Goal: Task Accomplishment & Management: Use online tool/utility

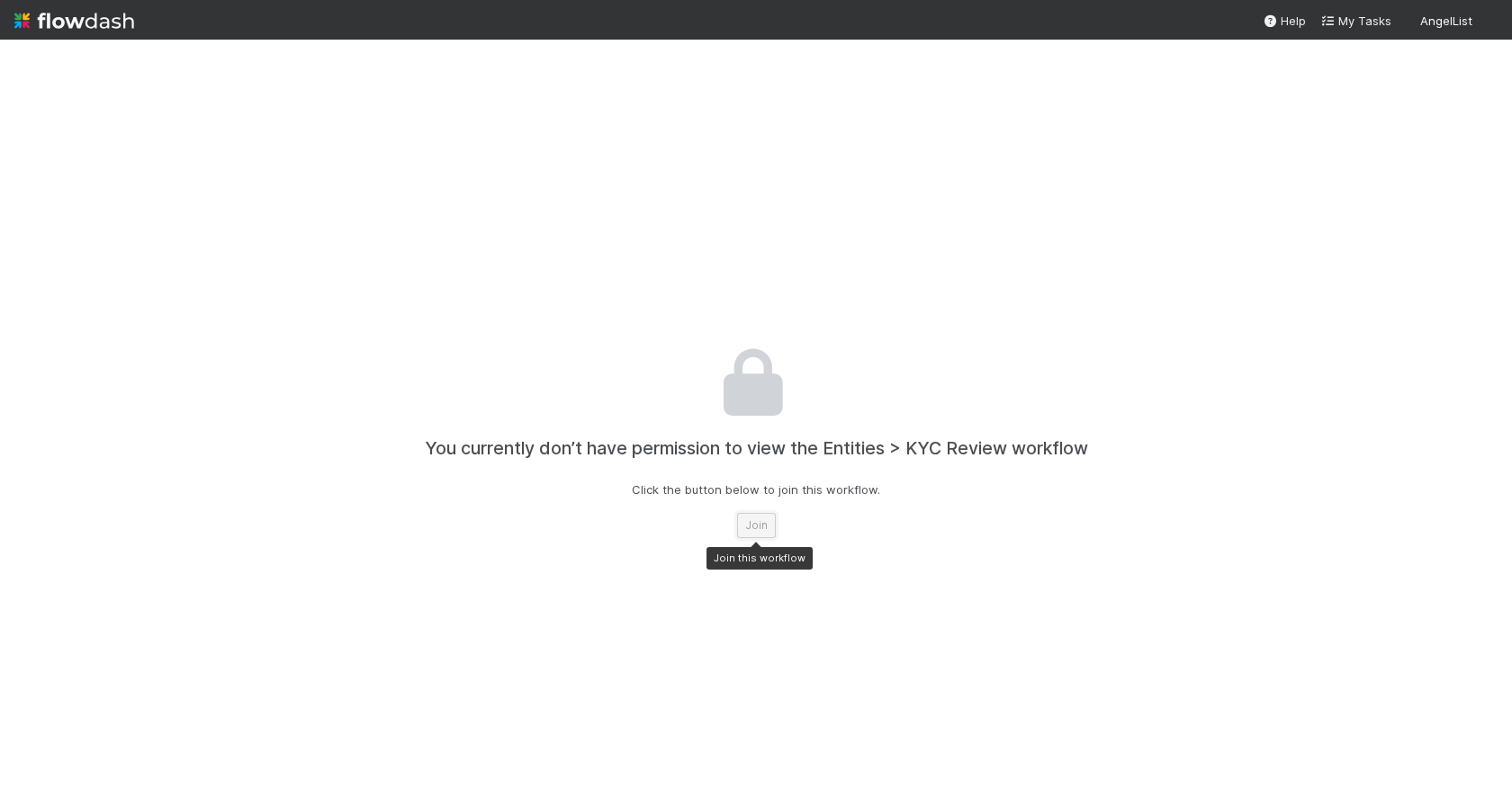
click at [769, 524] on button "Join" at bounding box center [756, 526] width 39 height 25
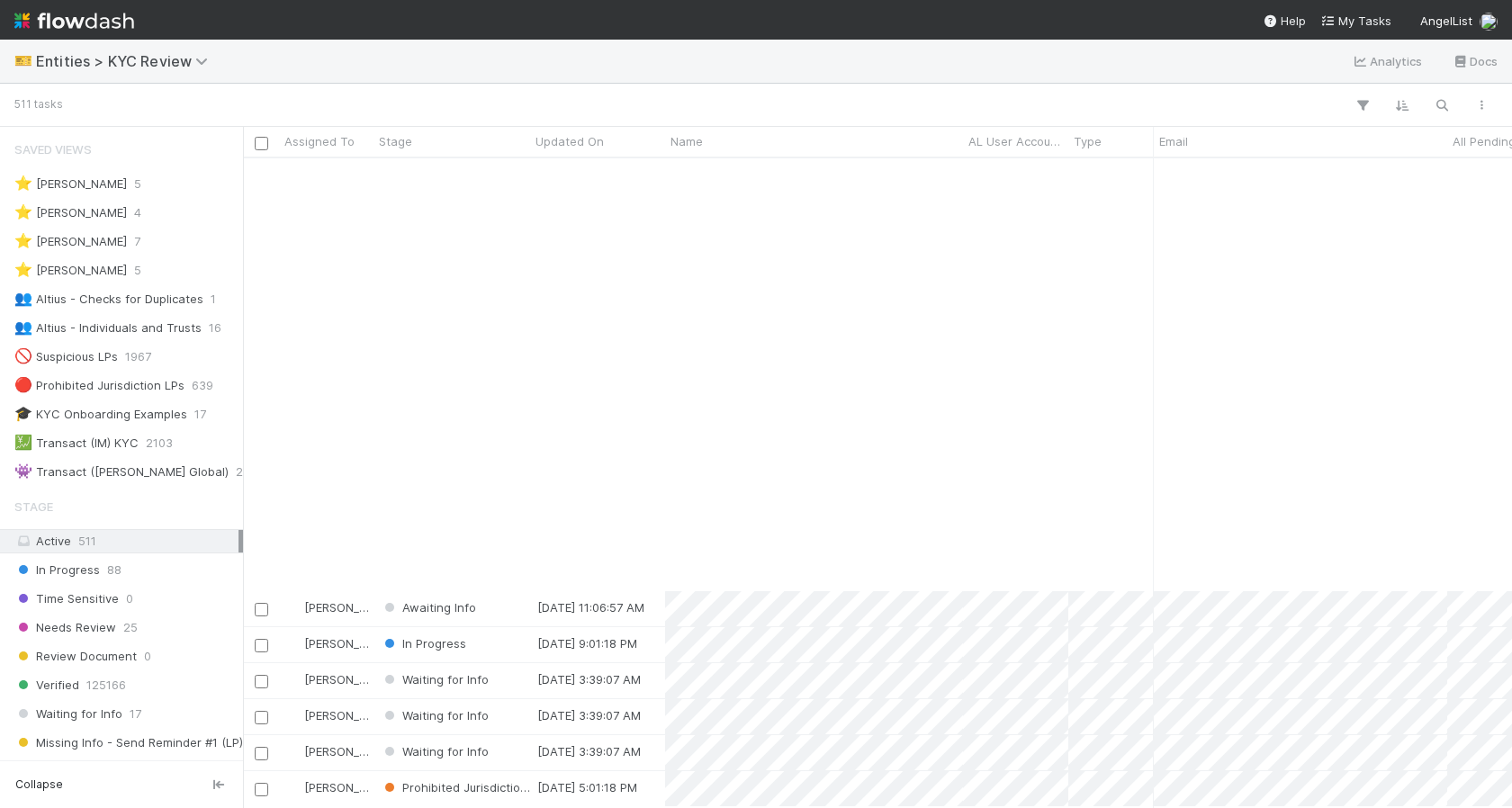
scroll to position [6554, 0]
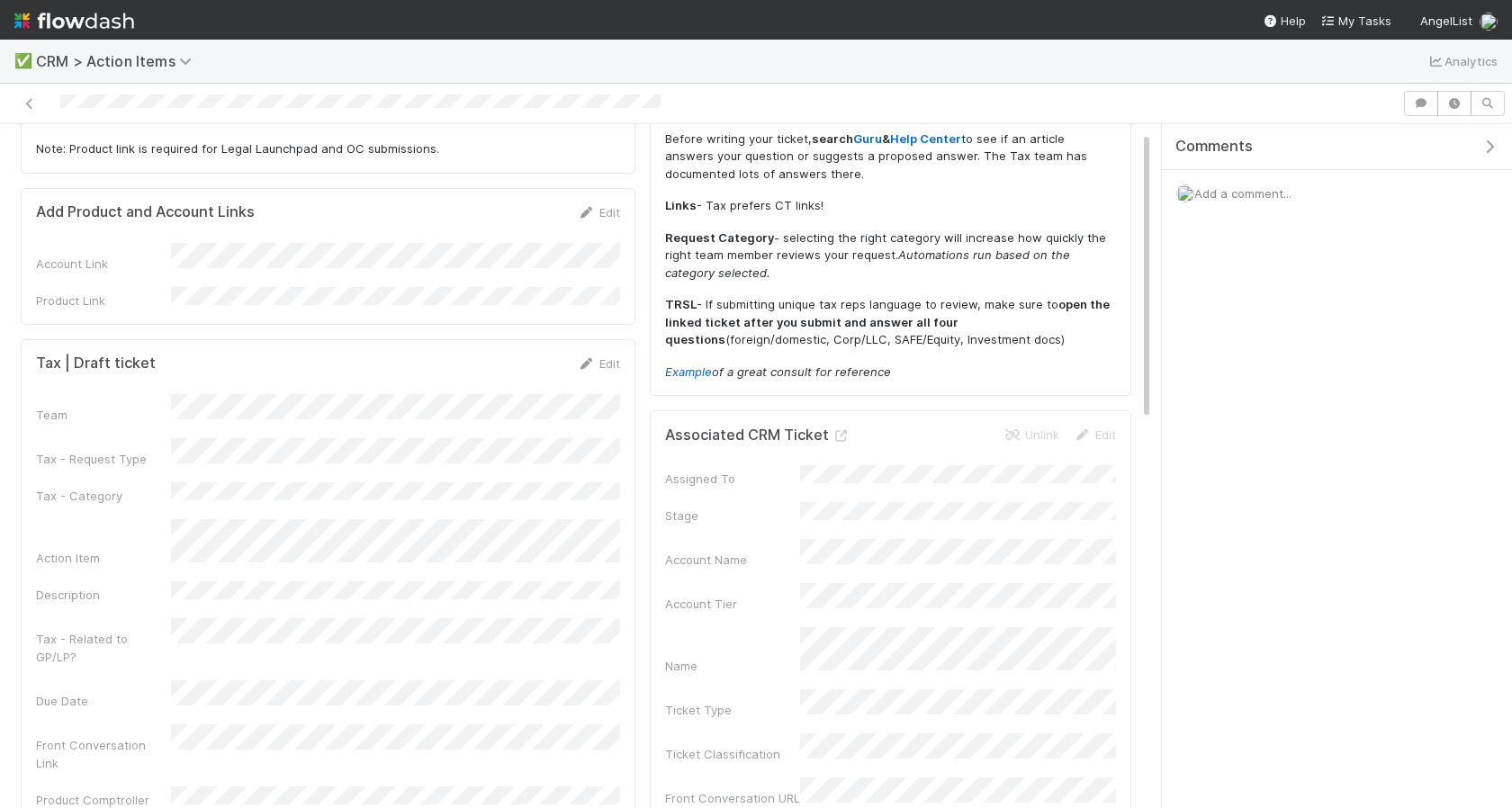
scroll to position [110, 0]
click at [604, 355] on link "Edit" at bounding box center [599, 362] width 42 height 15
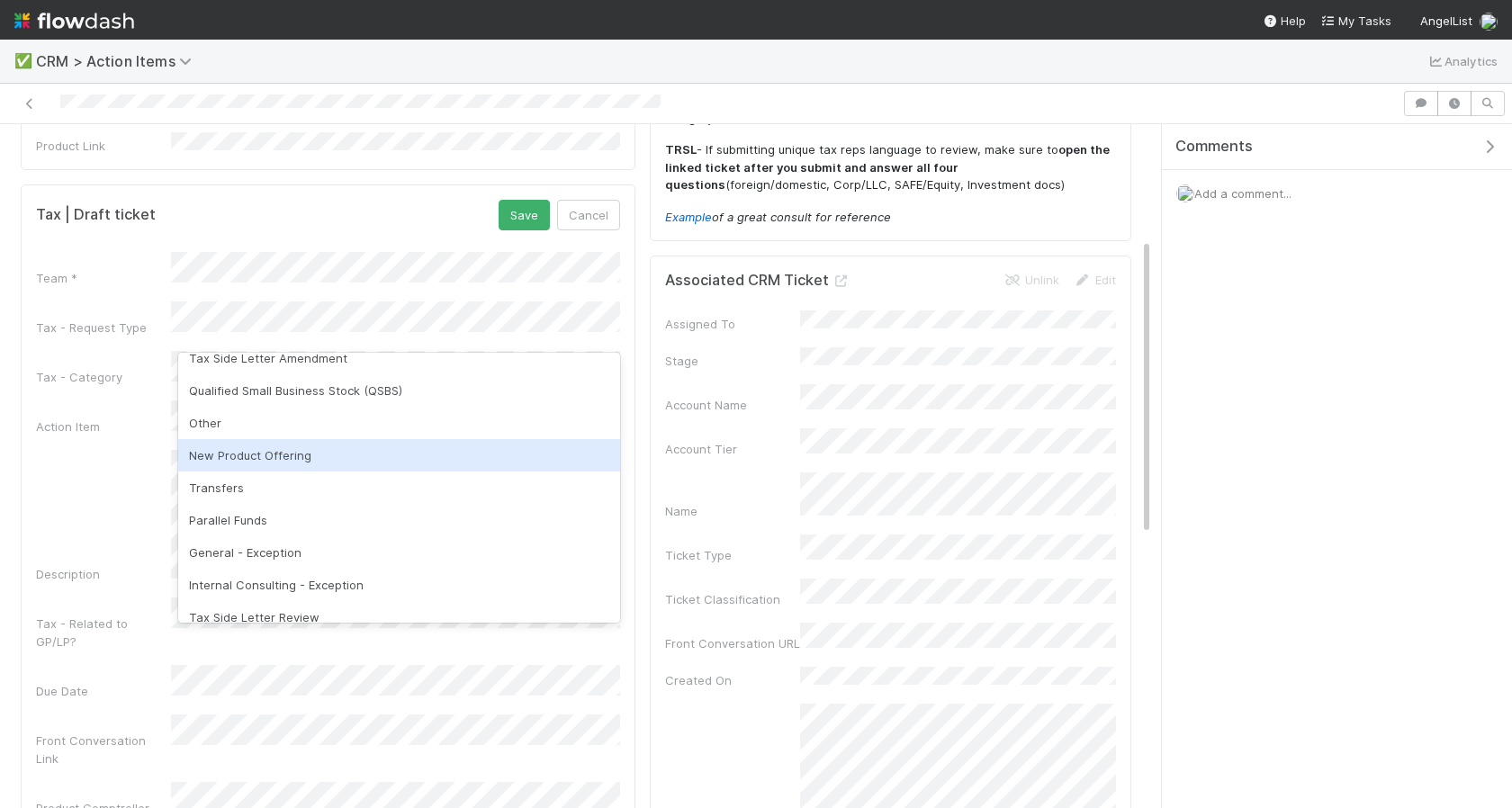
scroll to position [223, 0]
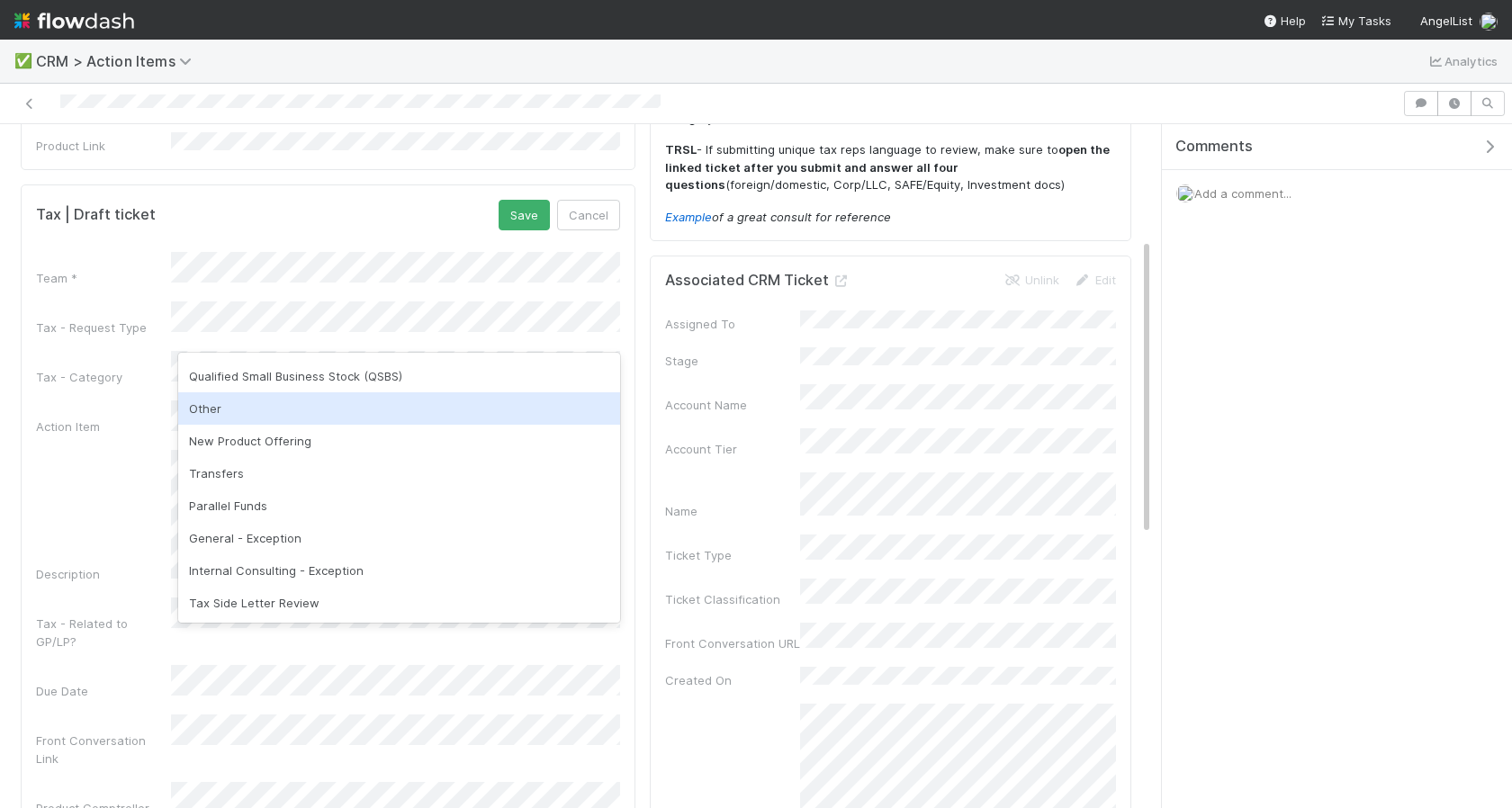
click at [226, 413] on div "Other" at bounding box center [399, 408] width 442 height 32
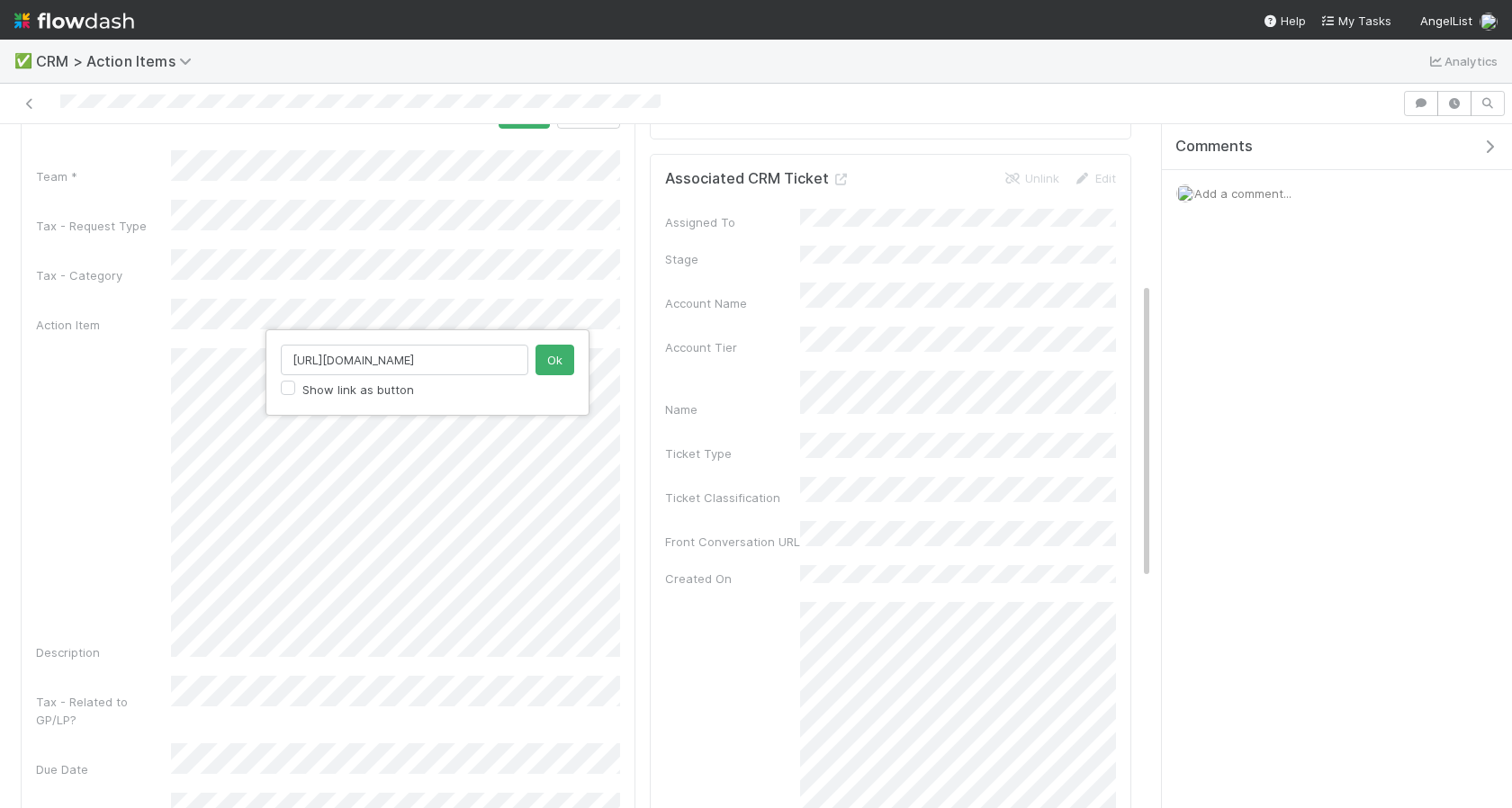
scroll to position [0, 257]
type input "https://comptroller.internal.angellist.com/v/llcs/30d2c8b2aa2849f482bd8a4702afd…"
click at [560, 362] on button "Ok" at bounding box center [555, 360] width 39 height 30
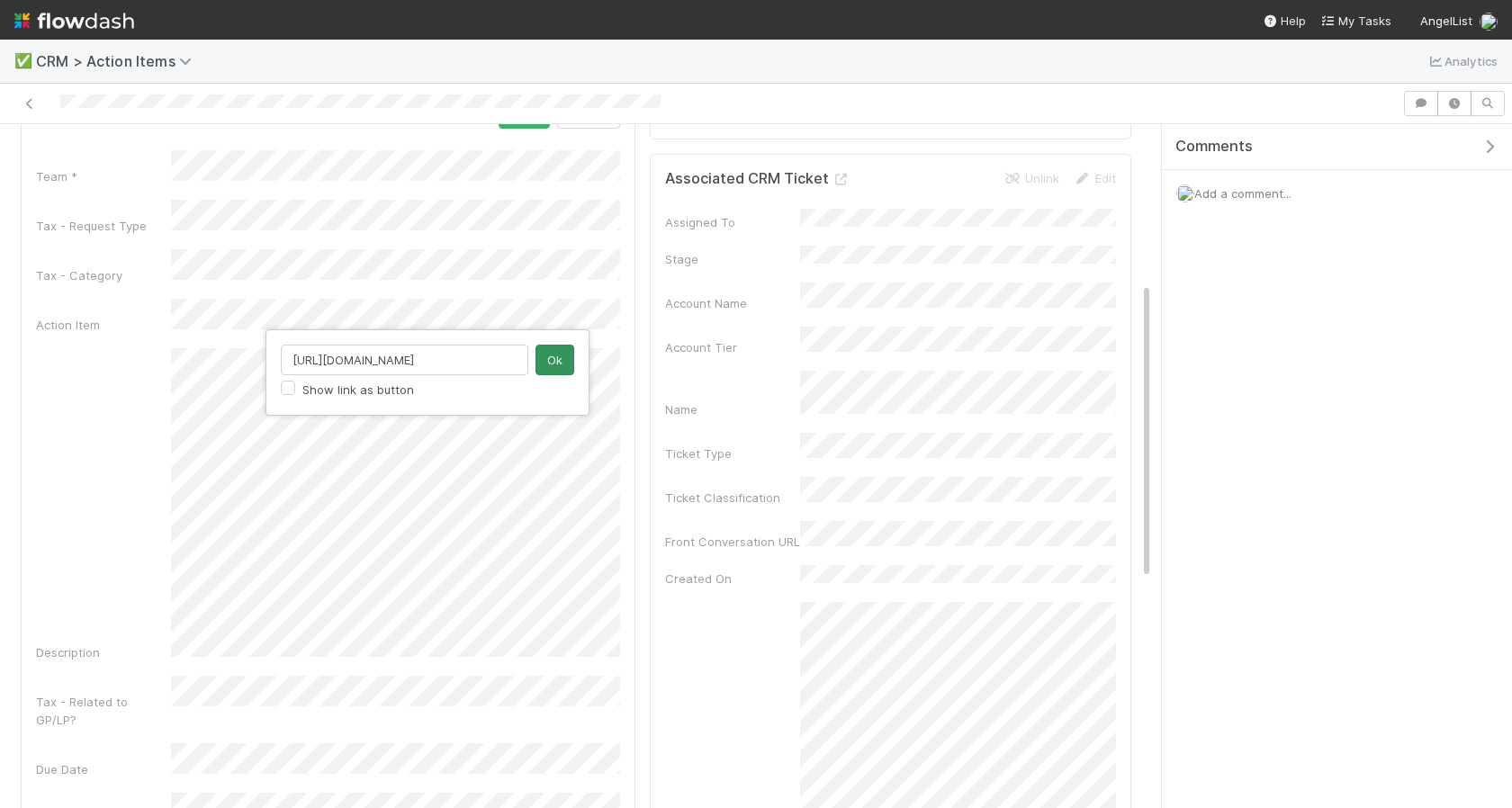
type input "https://comptroller.internal.angellist.com/v/llcs/91a5b97db6bc43b281caf4d3c9b03…"
click at [566, 358] on button "Ok" at bounding box center [555, 360] width 39 height 30
click at [188, 502] on div "Show link as button Ok" at bounding box center [756, 404] width 1512 height 808
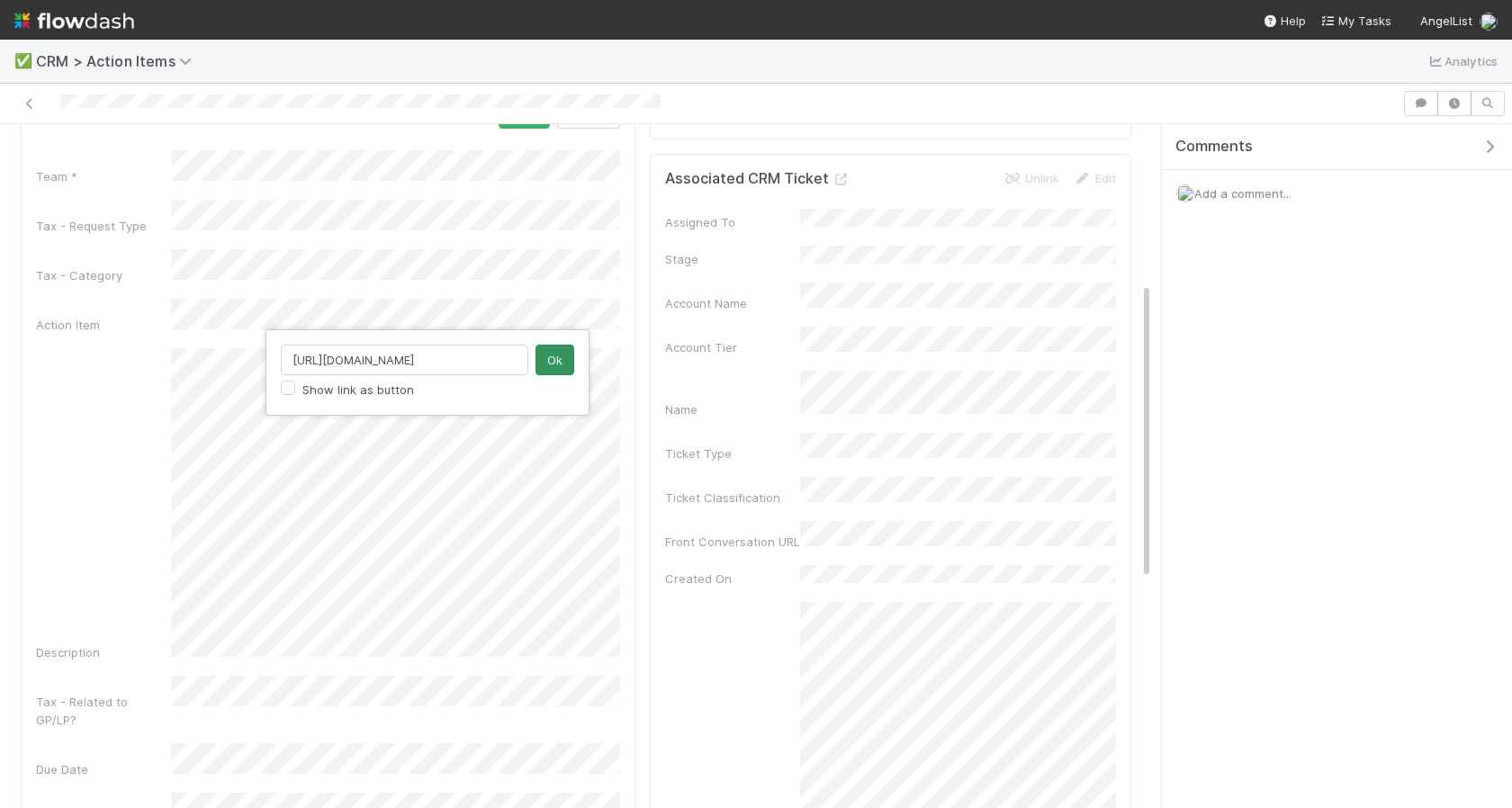
type input "https://comptroller.internal.angellist.com/v/llcs/d34a45c748374ea4ba8b5d0ed3c1f…"
click at [560, 363] on button "Ok" at bounding box center [555, 360] width 39 height 30
type input "https://comptroller.internal.angellist.com/v/llcs/4529e9f393b5417ea2b8241d4c114…"
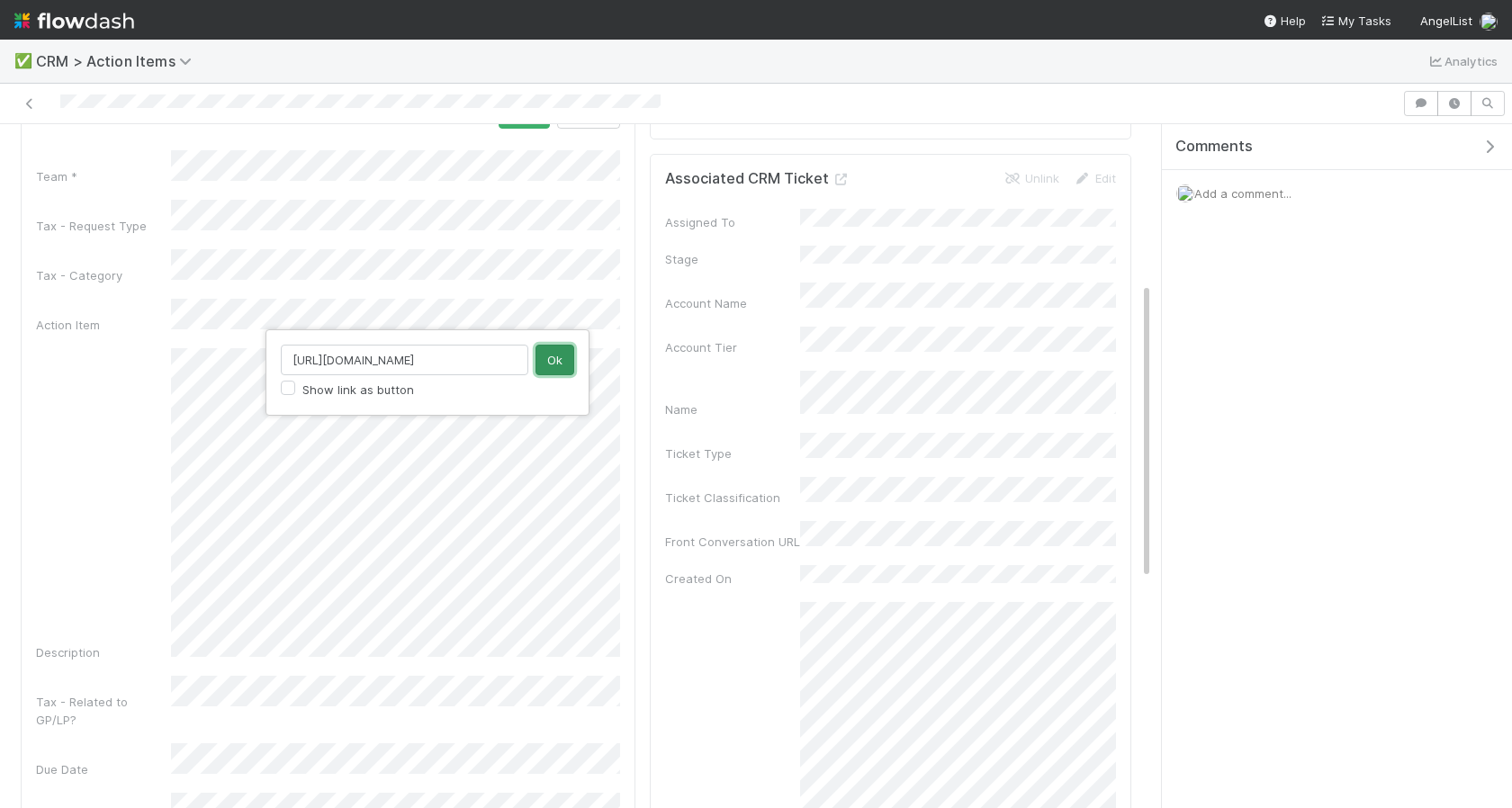
scroll to position [0, 0]
click at [560, 362] on button "Ok" at bounding box center [555, 360] width 39 height 30
type input "https://comptroller.internal.angellist.com/v/llcs/ac54a38b44864086824a8a4cb6a5a…"
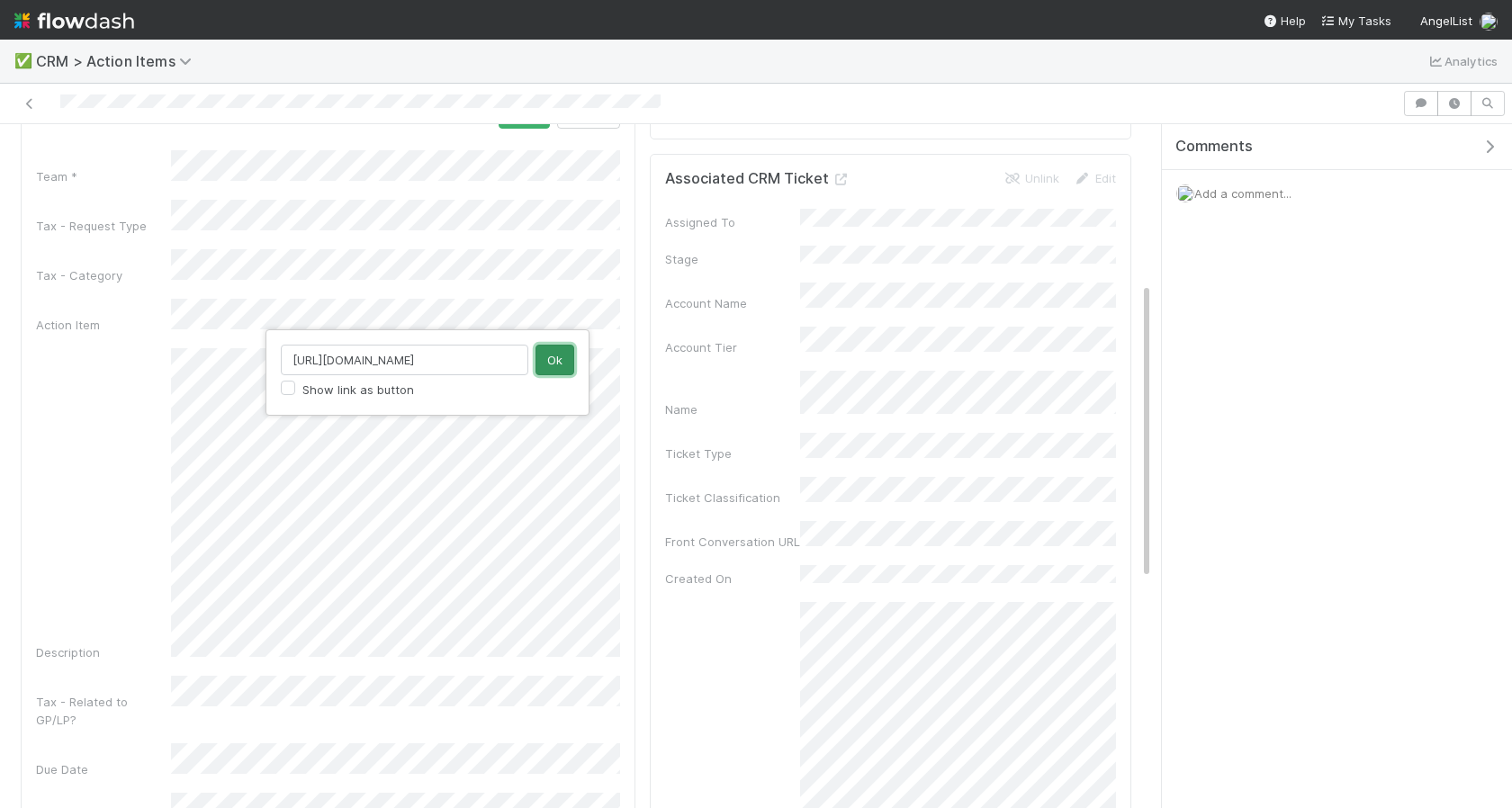
click at [552, 357] on button "Ok" at bounding box center [555, 360] width 39 height 30
click at [0, 0] on div "✅ CRM > Action Items Analytics Not Started Ethan Braren Submit Ticket / Kickoff…" at bounding box center [756, 404] width 1512 height 808
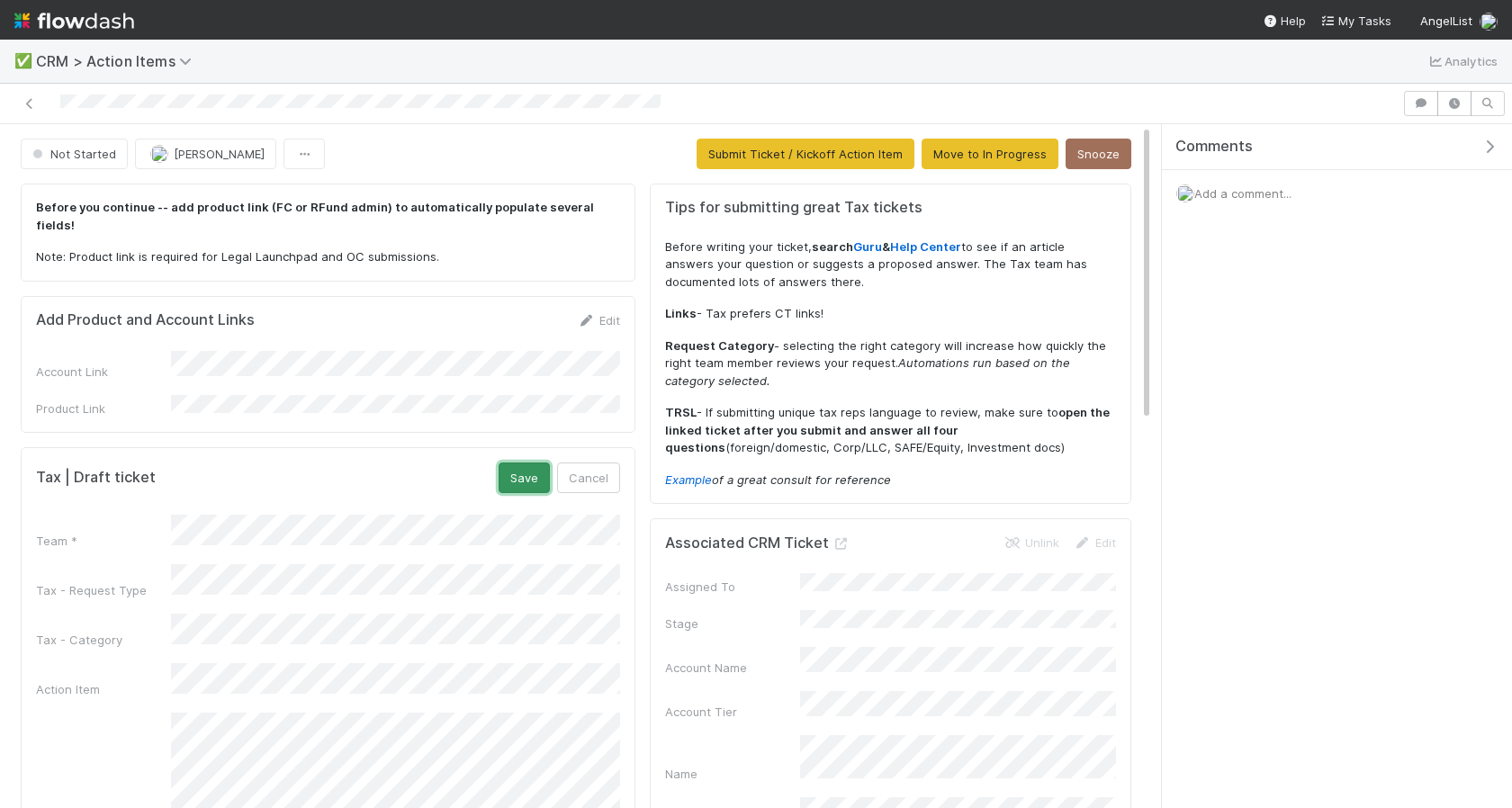
click at [504, 463] on button "Save" at bounding box center [524, 478] width 51 height 30
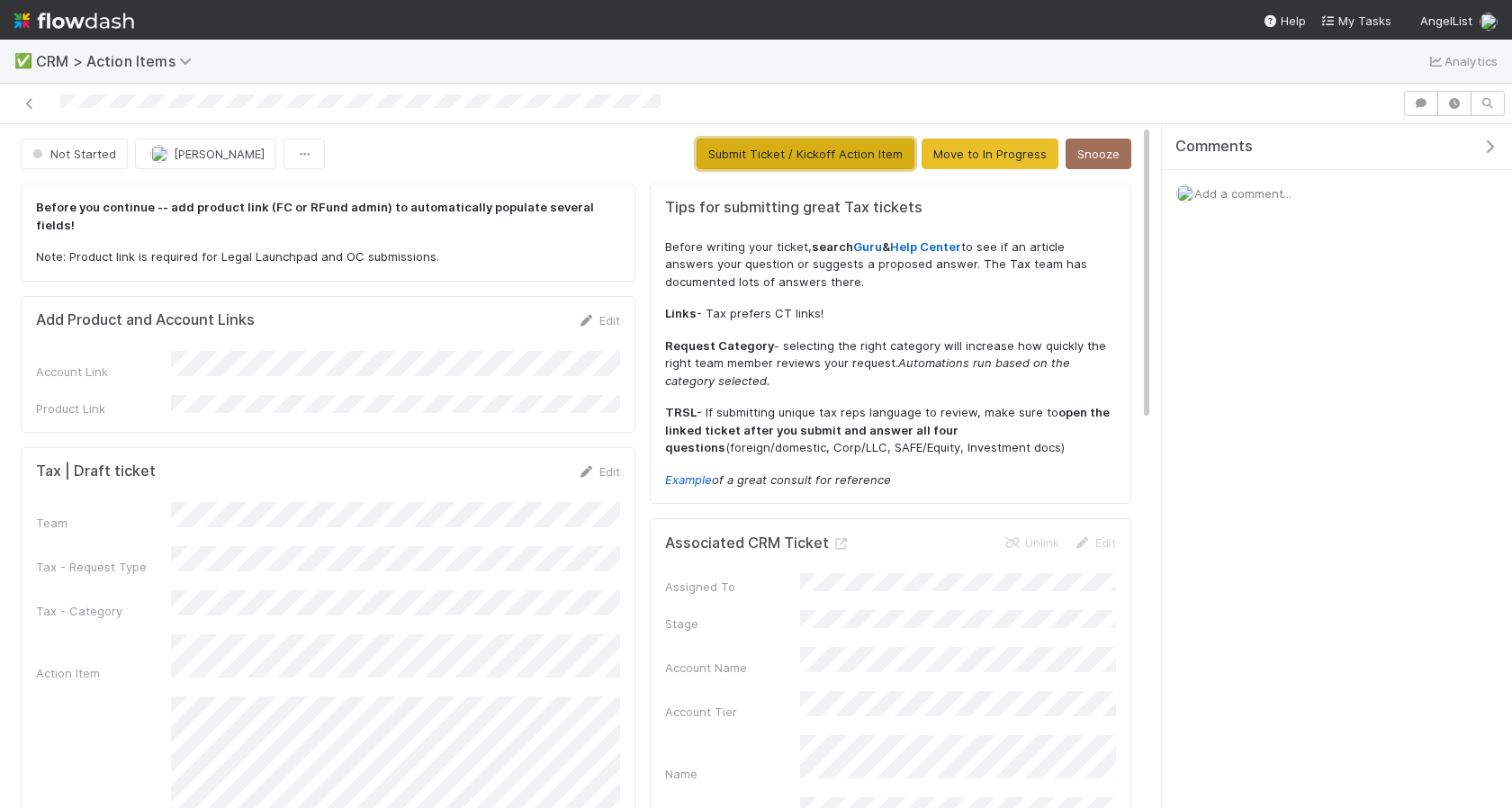
click at [780, 149] on button "Submit Ticket / Kickoff Action Item" at bounding box center [806, 153] width 218 height 30
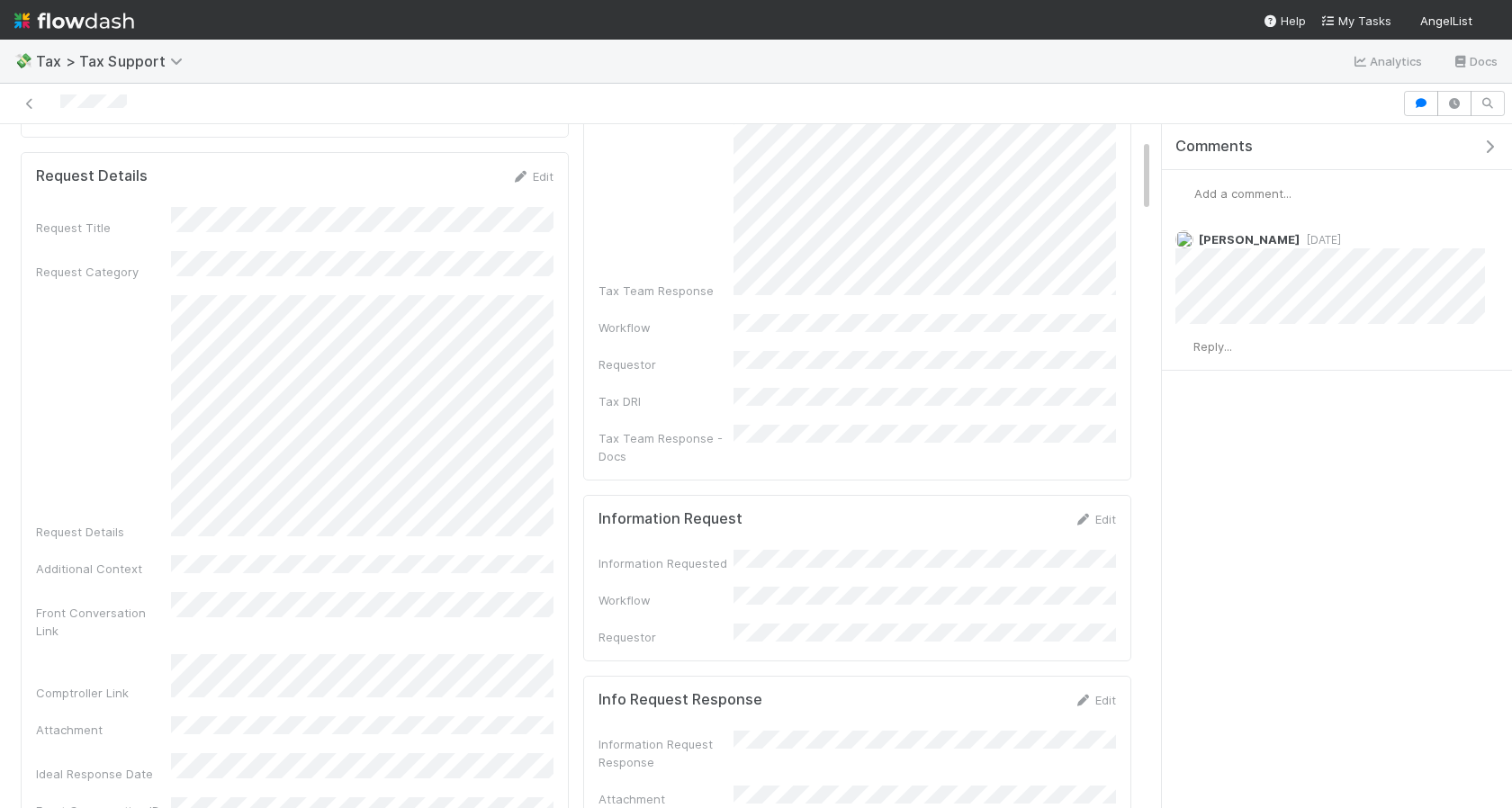
scroll to position [152, 0]
